Goal: Navigation & Orientation: Find specific page/section

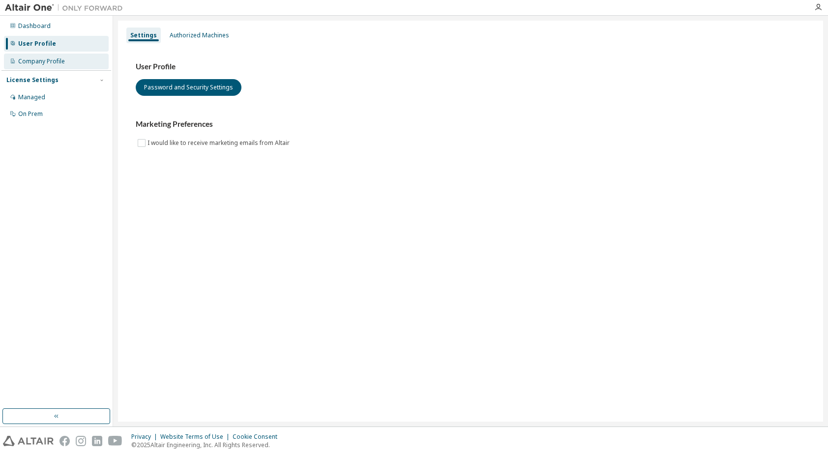
click at [46, 59] on div "Company Profile" at bounding box center [41, 62] width 47 height 8
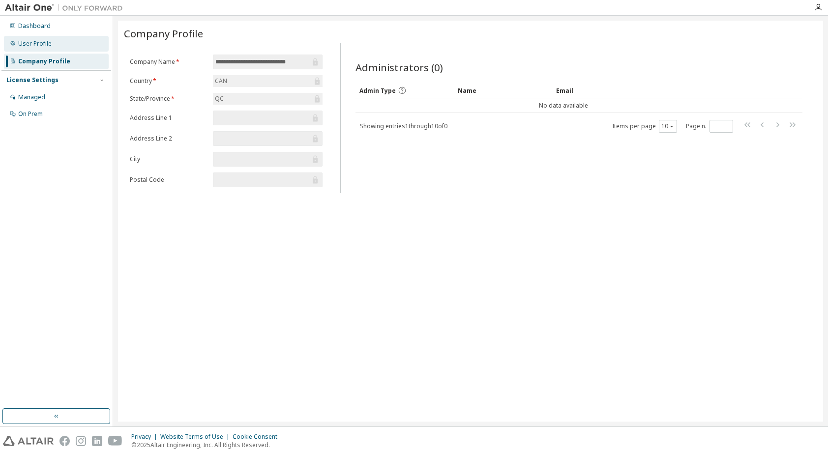
click at [38, 48] on div "User Profile" at bounding box center [56, 44] width 105 height 16
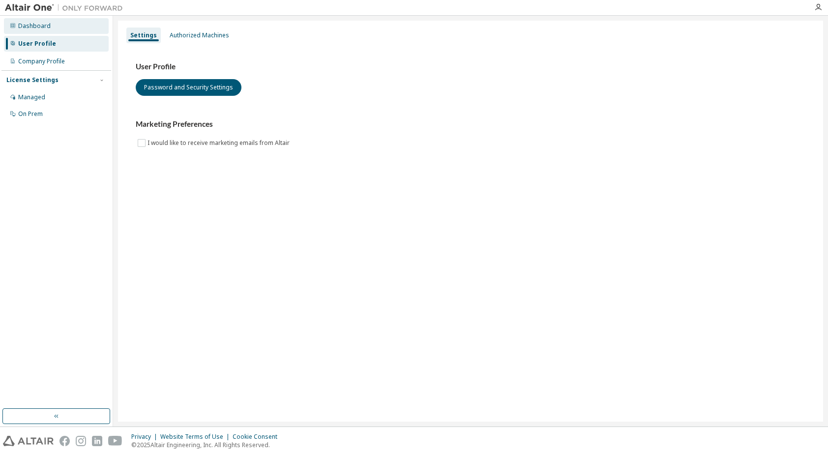
click at [41, 28] on div "Dashboard" at bounding box center [34, 26] width 32 height 8
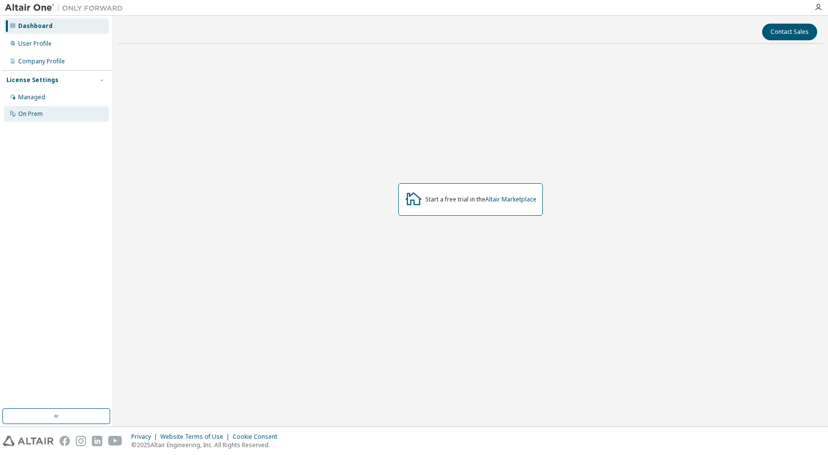
click at [49, 114] on div "On Prem" at bounding box center [56, 114] width 105 height 16
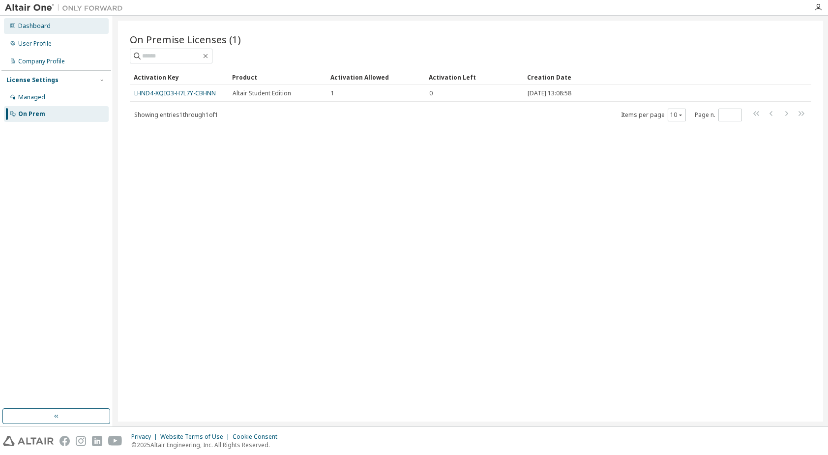
click at [47, 22] on div "Dashboard" at bounding box center [34, 26] width 32 height 8
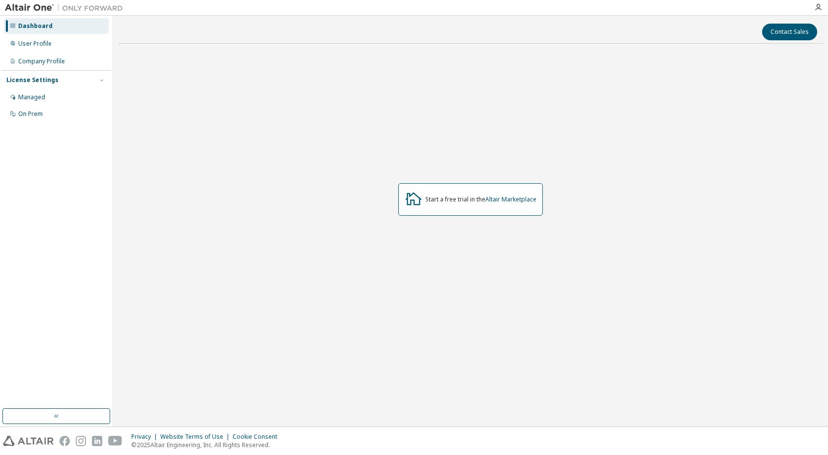
click at [19, 7] on img at bounding box center [66, 8] width 123 height 10
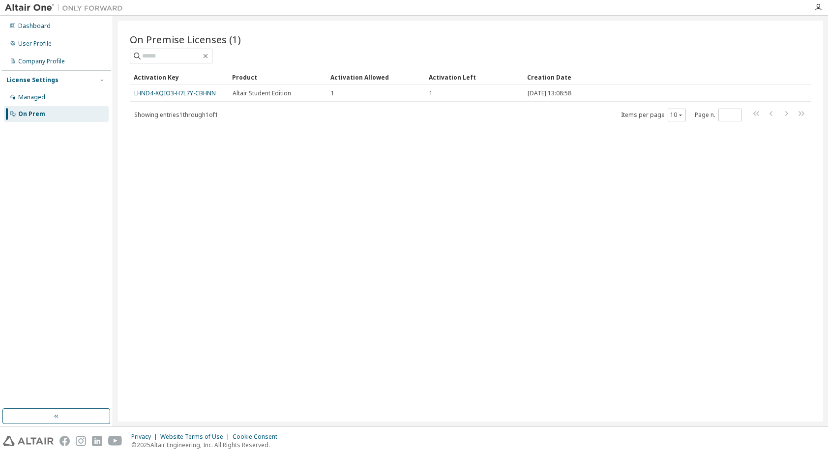
click at [93, 9] on img at bounding box center [66, 8] width 123 height 10
